Goal: Task Accomplishment & Management: Use online tool/utility

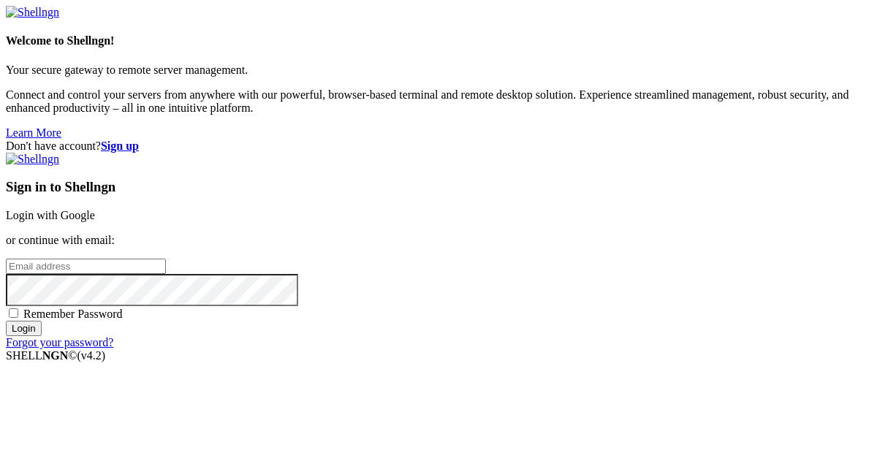
click at [6, 259] on protonpass-control-8b2d at bounding box center [6, 265] width 0 height 12
type input "[EMAIL_ADDRESS][DOMAIN_NAME]"
click at [42, 336] on input "Login" at bounding box center [24, 328] width 36 height 15
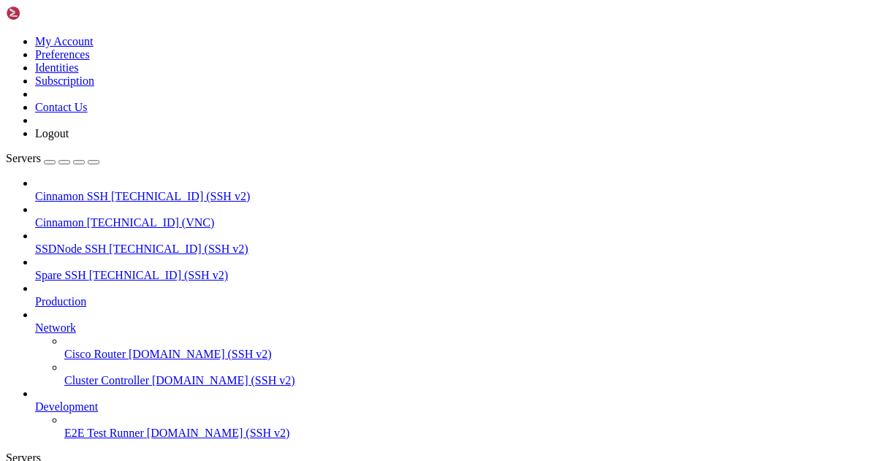
click at [84, 216] on span "Cinnamon" at bounding box center [59, 222] width 49 height 12
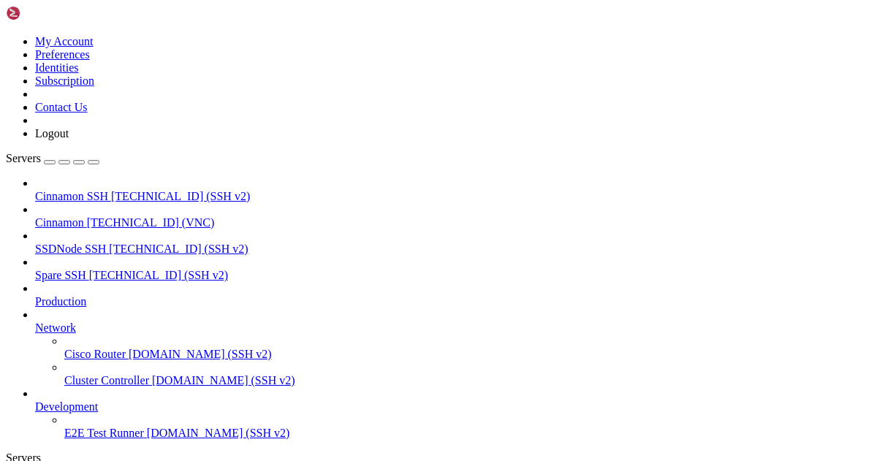
click at [97, 190] on span "Cinnamon SSH" at bounding box center [71, 196] width 73 height 12
click at [84, 216] on span "Cinnamon" at bounding box center [59, 222] width 49 height 12
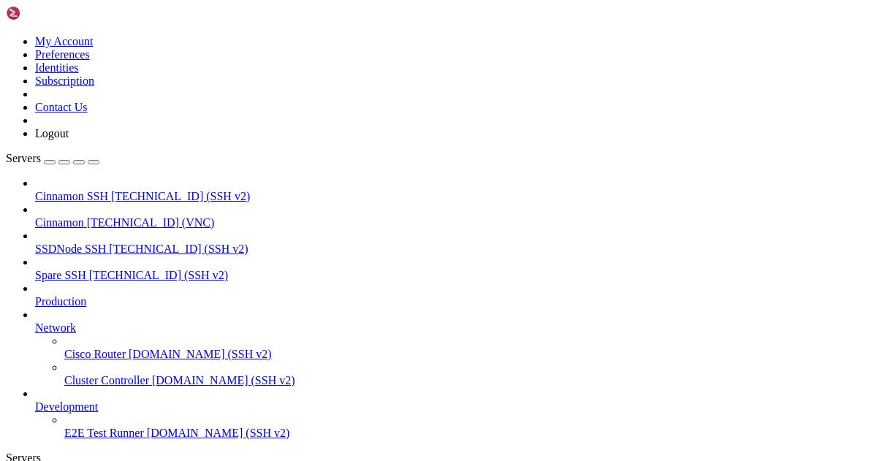
click at [84, 216] on span "Cinnamon" at bounding box center [59, 222] width 49 height 12
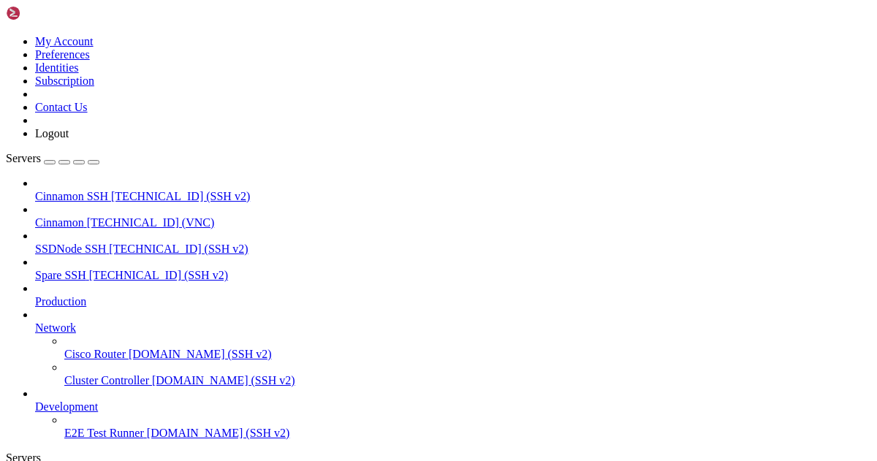
click at [84, 216] on span "Cinnamon" at bounding box center [59, 222] width 49 height 12
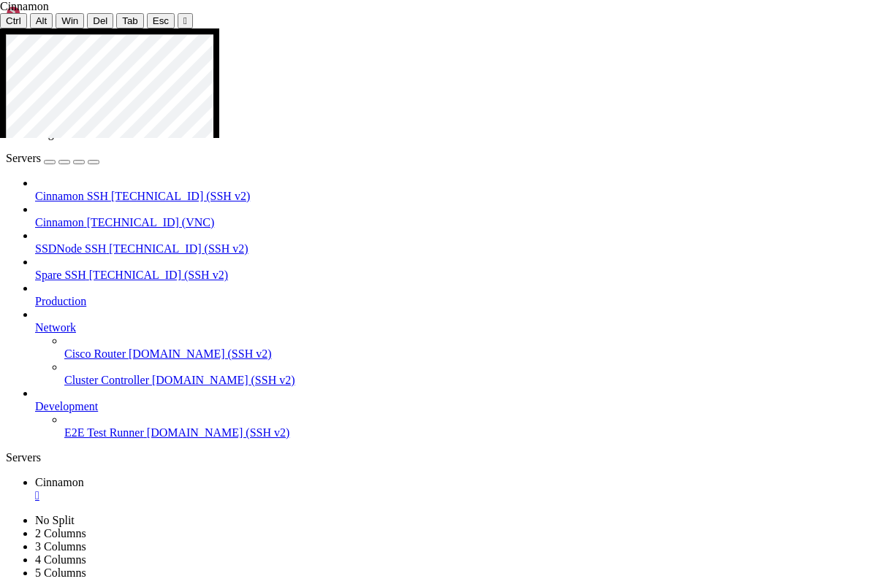
drag, startPoint x: 17, startPoint y: 343, endPoint x: 14, endPoint y: 266, distance: 77.5
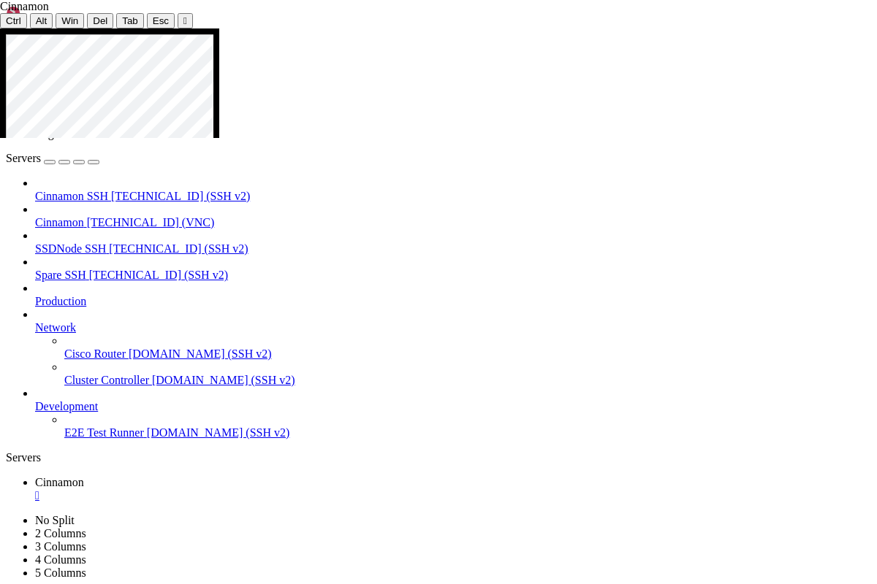
drag, startPoint x: 528, startPoint y: 363, endPoint x: 507, endPoint y: 26, distance: 338.2
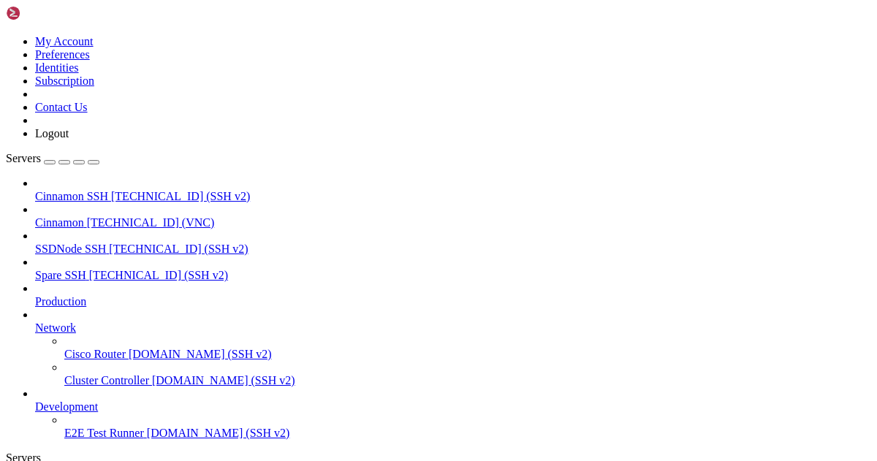
click at [6, 35] on icon at bounding box center [6, 35] width 0 height 0
click at [69, 140] on link "Logout" at bounding box center [52, 133] width 34 height 12
